Goal: Transaction & Acquisition: Purchase product/service

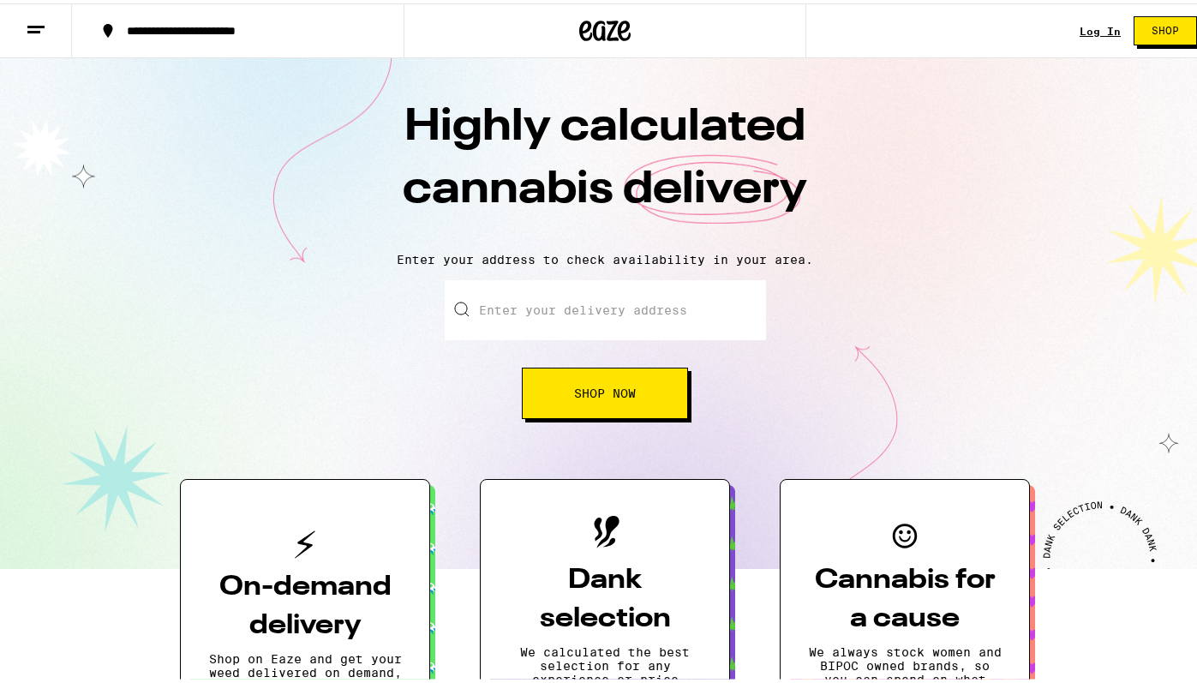
click at [1091, 27] on link "Log In" at bounding box center [1099, 27] width 41 height 11
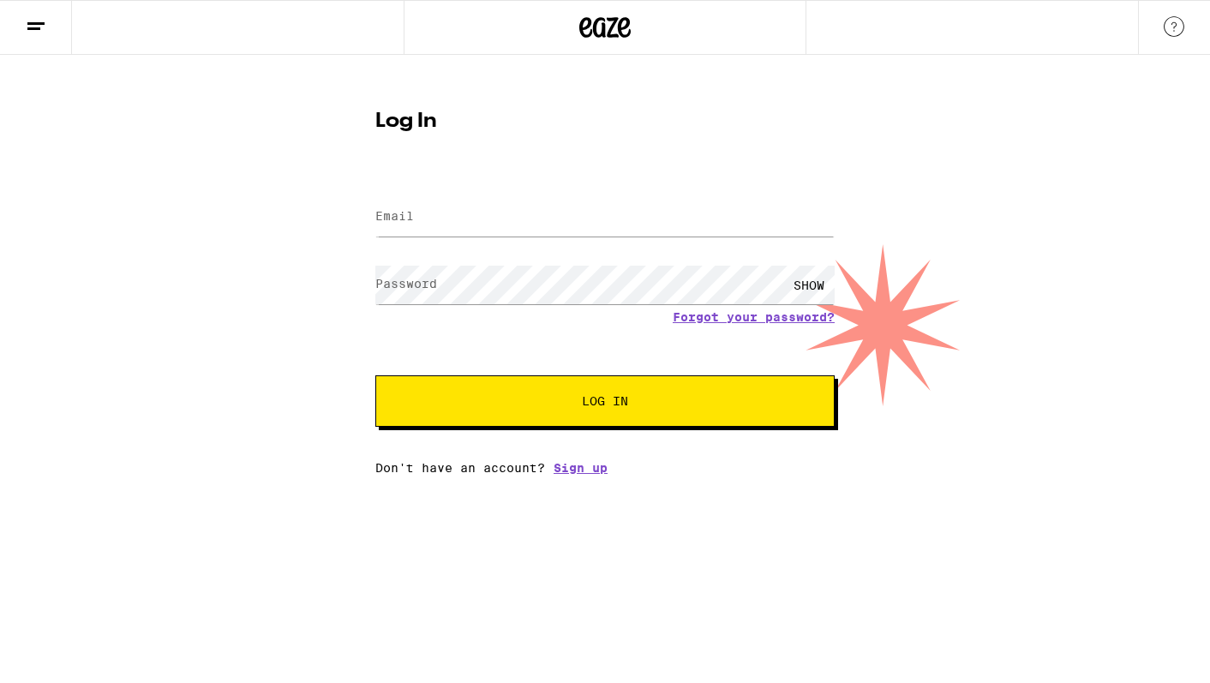
click at [443, 185] on form "Email Email Password Password SHOW Forgot your password? Log In" at bounding box center [604, 301] width 459 height 252
click at [443, 199] on input "Email" at bounding box center [604, 217] width 459 height 39
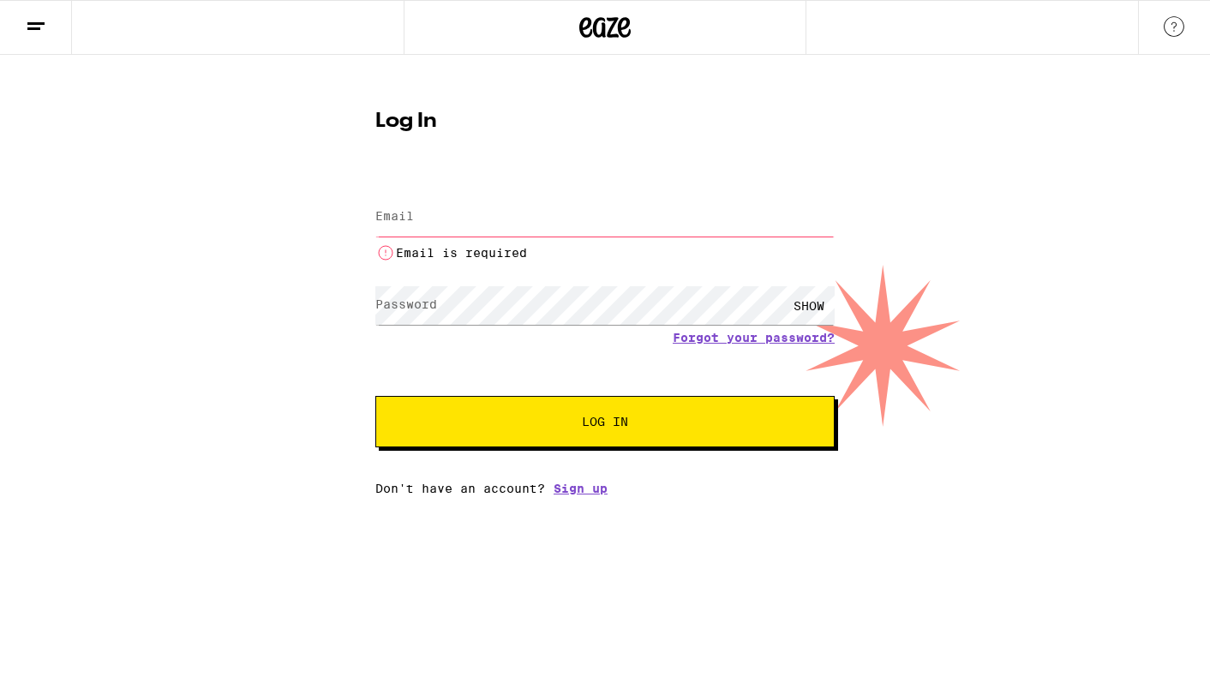
type input "[EMAIL_ADDRESS][DOMAIN_NAME]"
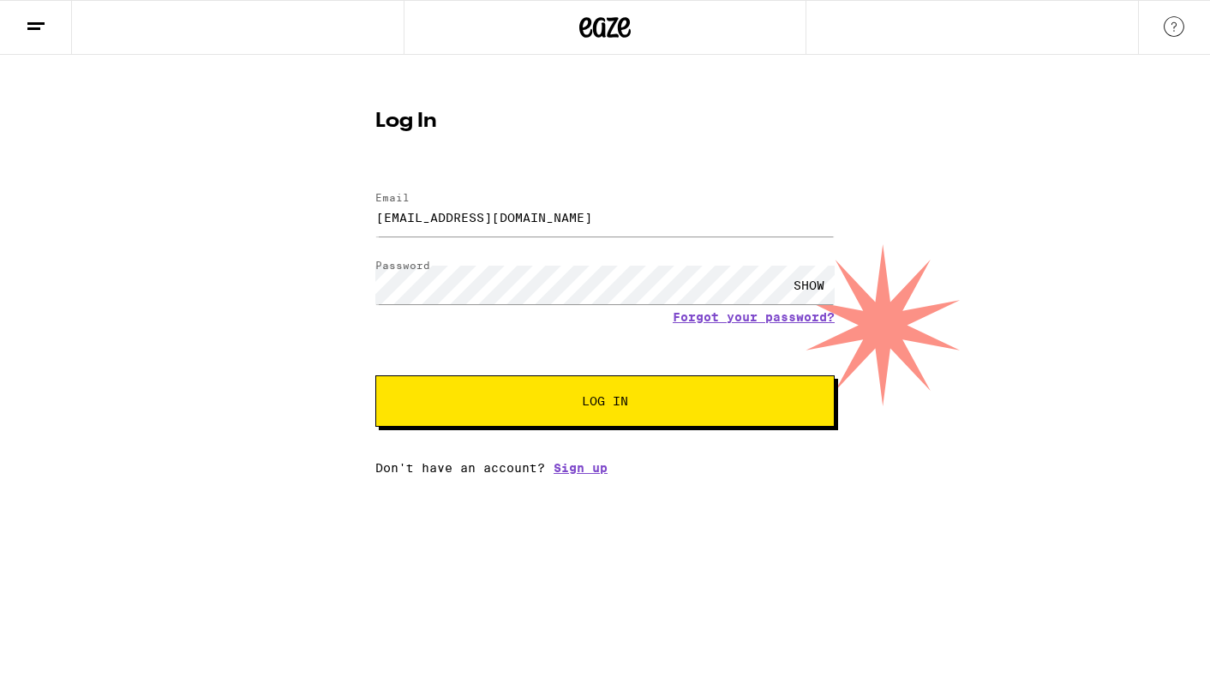
click at [633, 415] on button "Log In" at bounding box center [604, 400] width 459 height 51
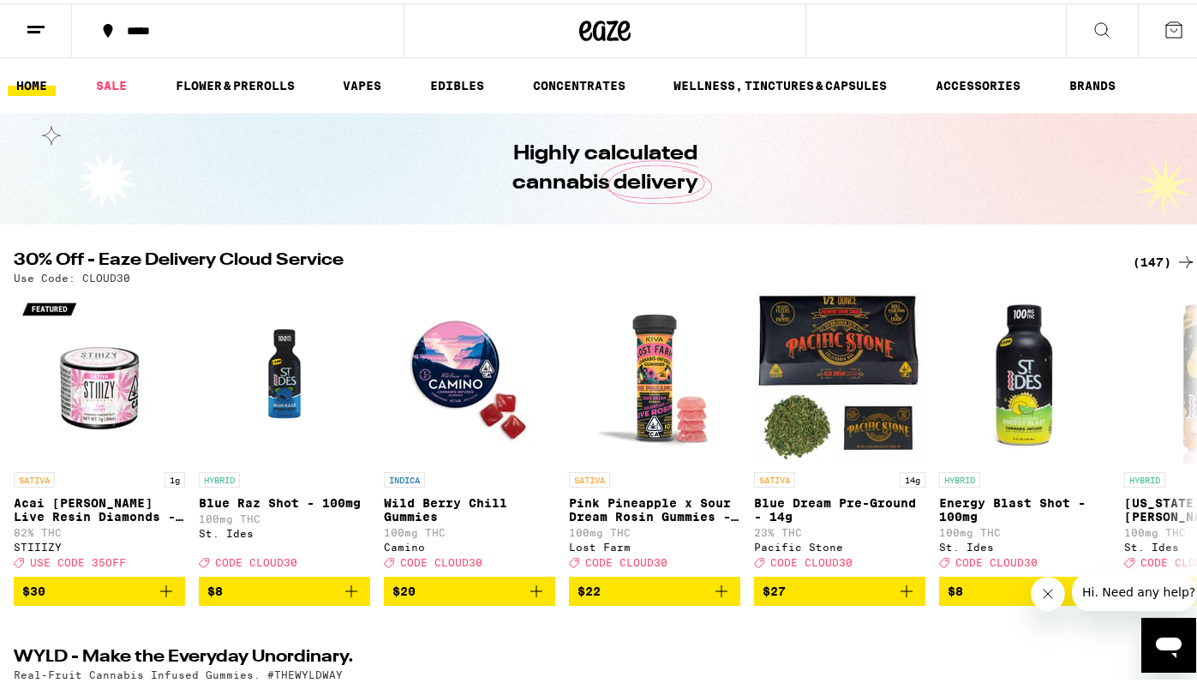
click at [1150, 248] on div "(147)" at bounding box center [1163, 258] width 63 height 21
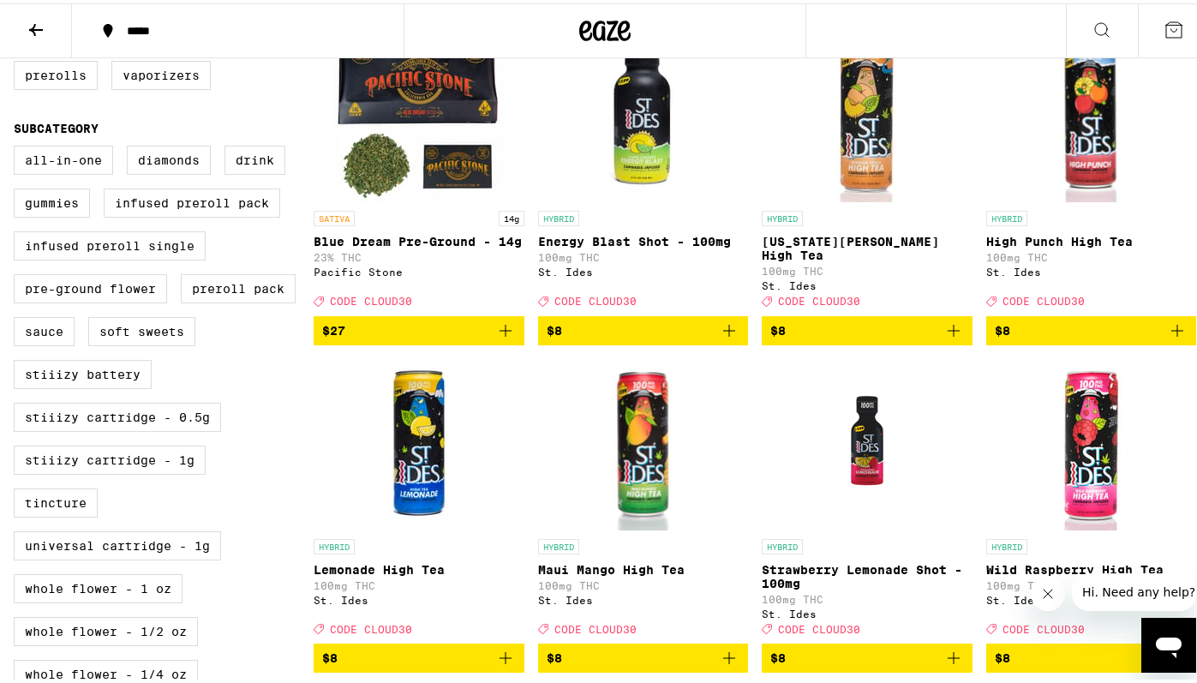
scroll to position [559, 0]
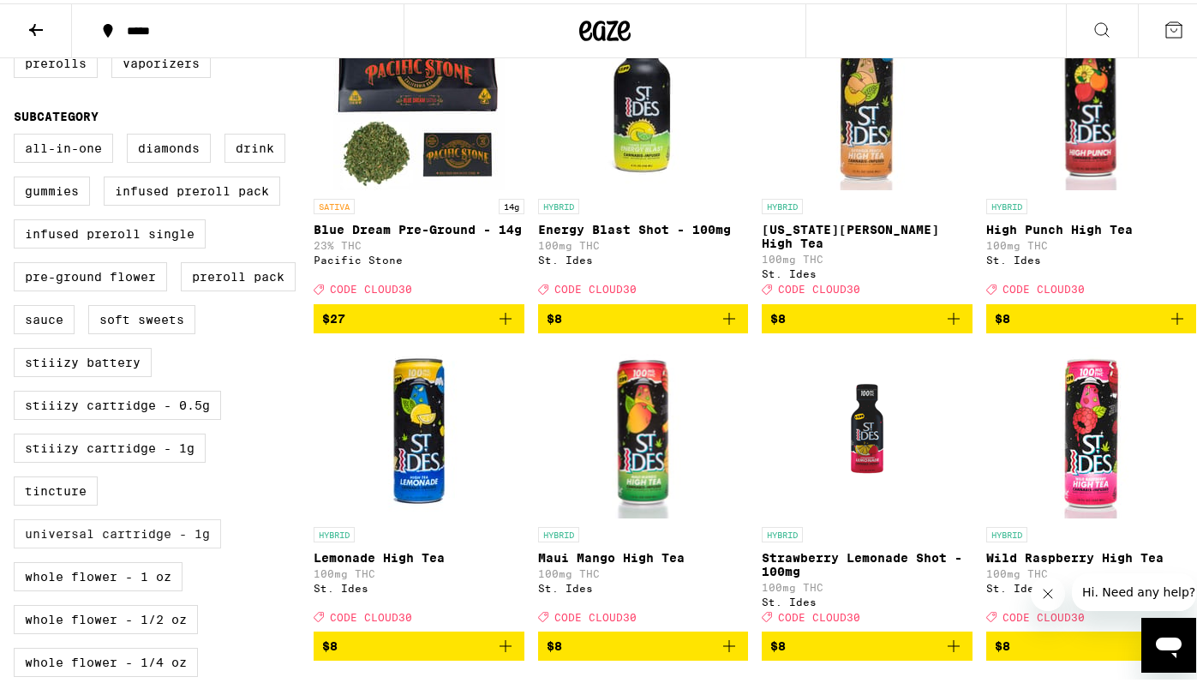
click at [78, 545] on label "Universal Cartridge - 1g" at bounding box center [117, 530] width 207 height 29
click at [18, 134] on input "Universal Cartridge - 1g" at bounding box center [17, 133] width 1 height 1
checkbox input "true"
